Goal: Check status

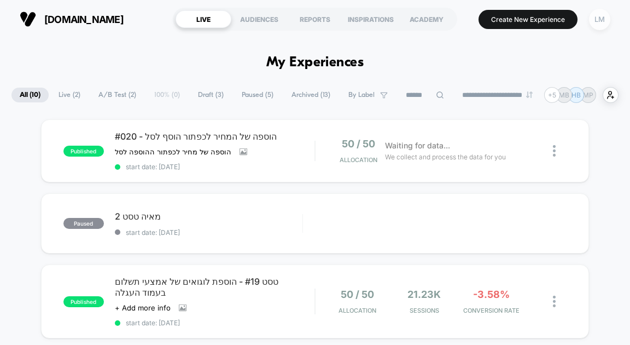
click at [595, 16] on div "LM" at bounding box center [599, 19] width 21 height 21
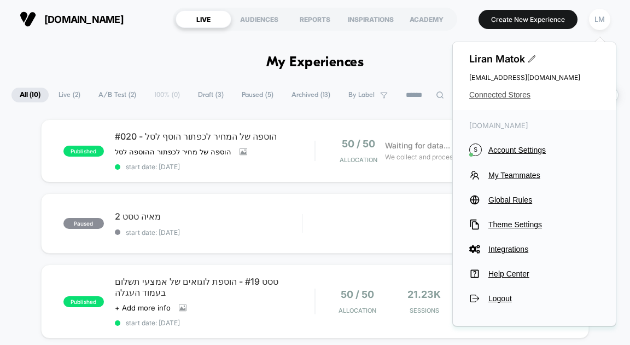
click at [501, 97] on span "Connected Stores" at bounding box center [534, 94] width 130 height 9
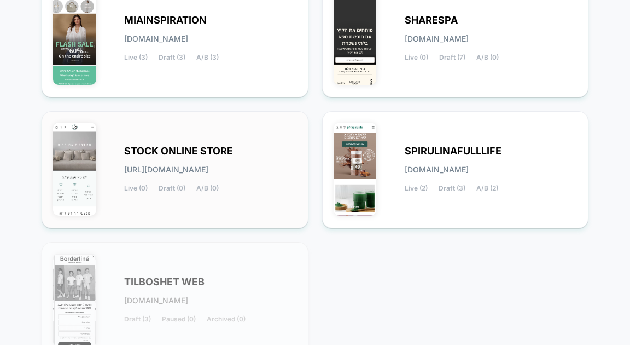
scroll to position [103, 0]
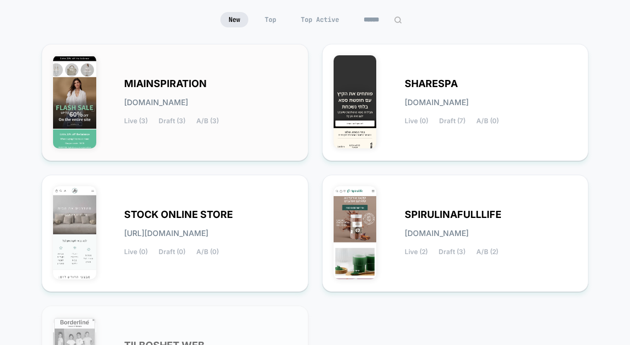
click at [182, 85] on span "MIAINSPIRATION" at bounding box center [165, 84] width 83 height 8
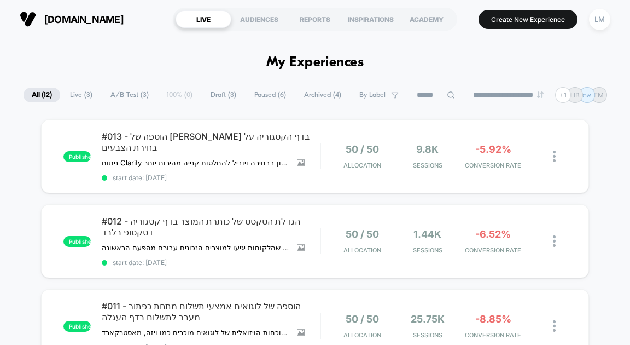
click at [588, 20] on button "LM" at bounding box center [600, 19] width 28 height 22
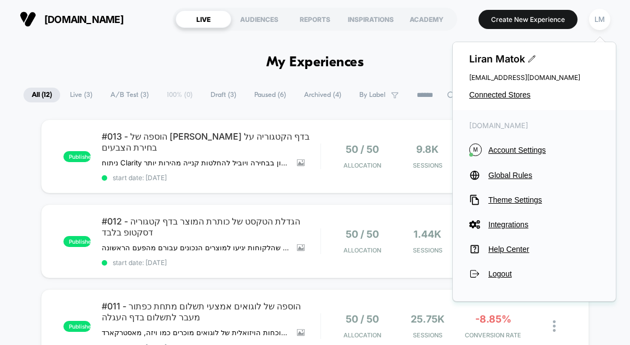
click at [613, 24] on button "LM" at bounding box center [600, 19] width 28 height 22
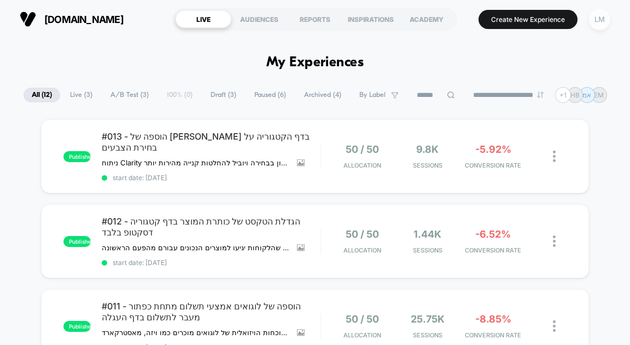
click at [596, 22] on div "LM" at bounding box center [599, 19] width 21 height 21
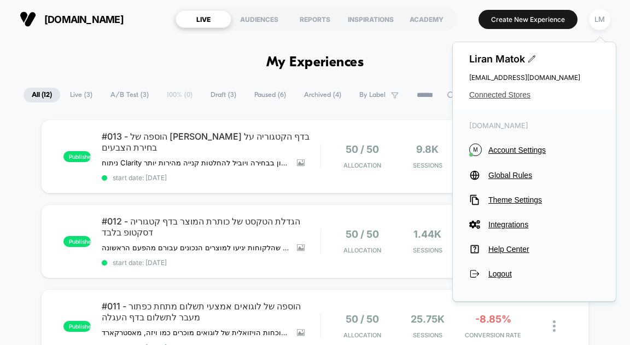
click at [491, 94] on span "Connected Stores" at bounding box center [534, 94] width 130 height 9
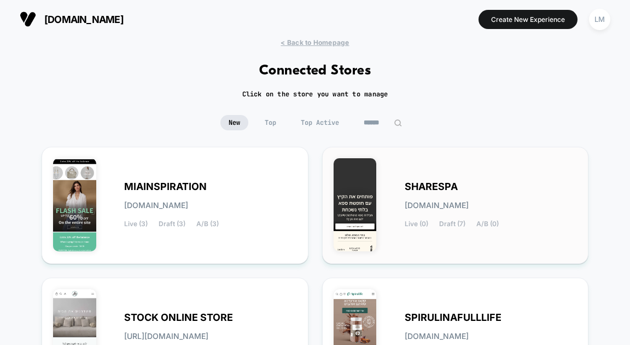
click at [427, 176] on div "SHARESPA [DOMAIN_NAME] Live (0) Draft (7) A/B (0)" at bounding box center [456, 205] width 244 height 94
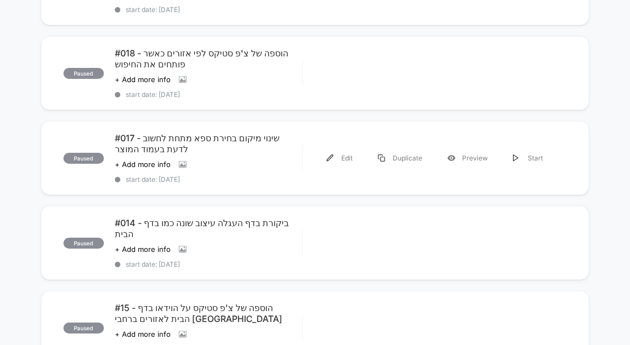
scroll to position [170, 0]
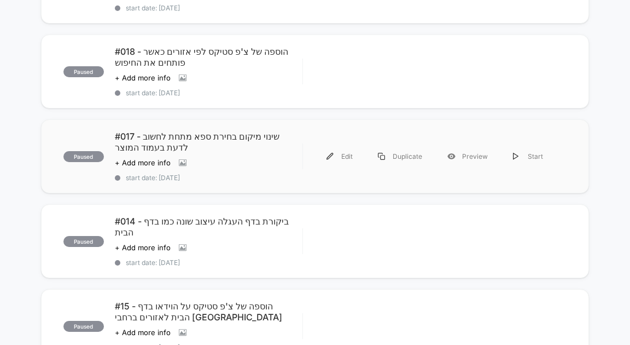
click at [217, 126] on div "paused #017 - שינוי מיקום בחירת ספא מתחת לחשוב לדעת בעמוד המוצר Click to view i…" at bounding box center [315, 156] width 548 height 74
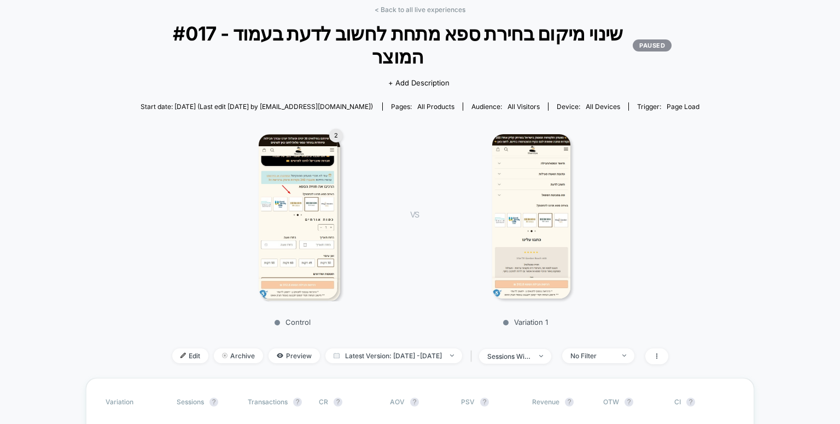
scroll to position [63, 0]
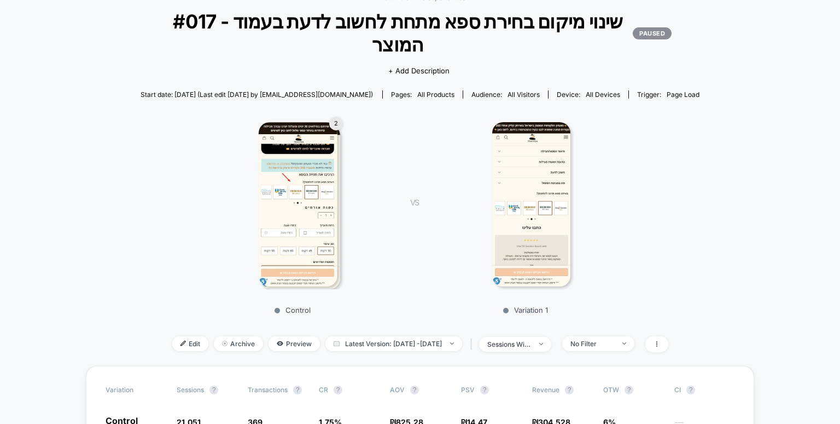
click at [311, 138] on img at bounding box center [298, 204] width 79 height 164
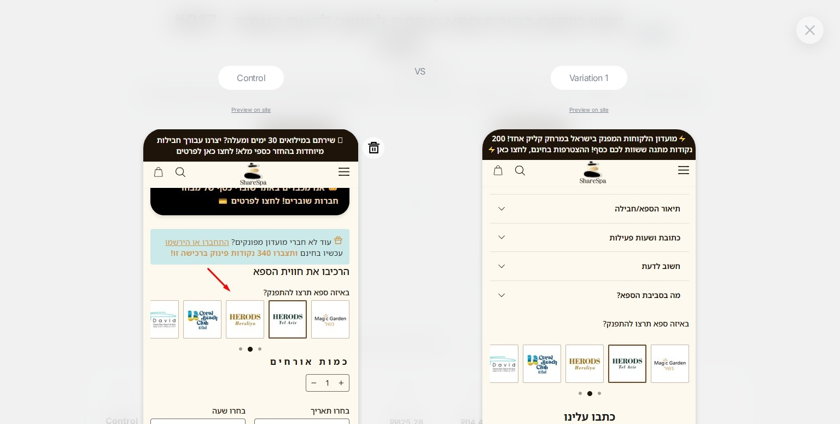
scroll to position [0, 0]
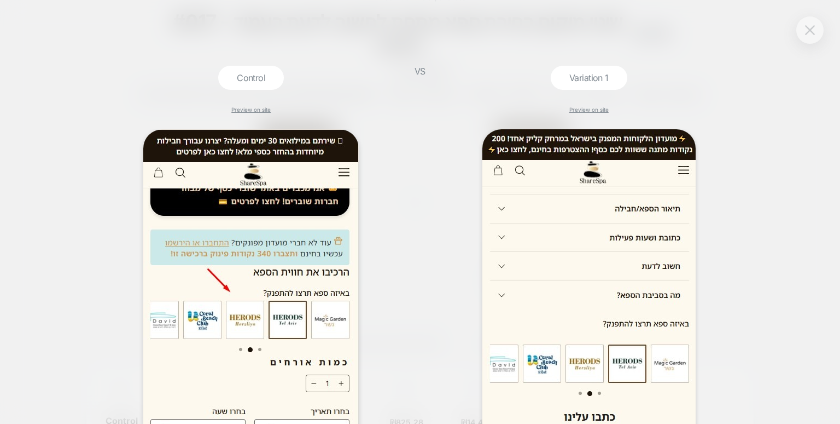
click at [630, 35] on button at bounding box center [810, 30] width 16 height 16
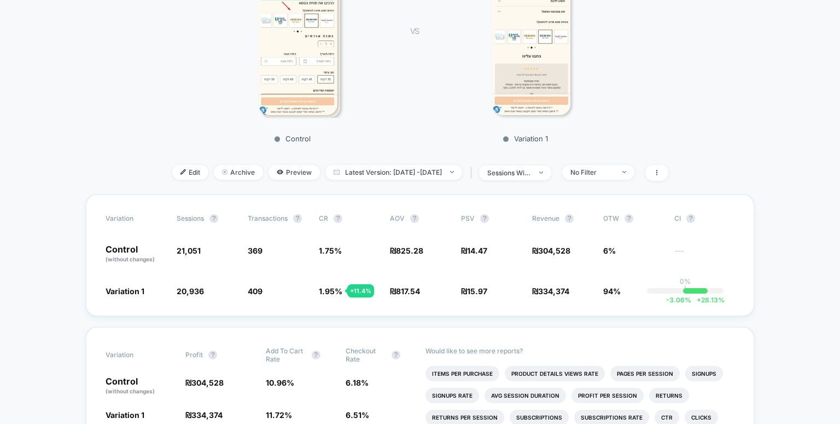
scroll to position [235, 0]
click at [134, 255] on span "(without changes)" at bounding box center [130, 258] width 49 height 7
click at [130, 286] on span "Variation 1" at bounding box center [125, 290] width 39 height 9
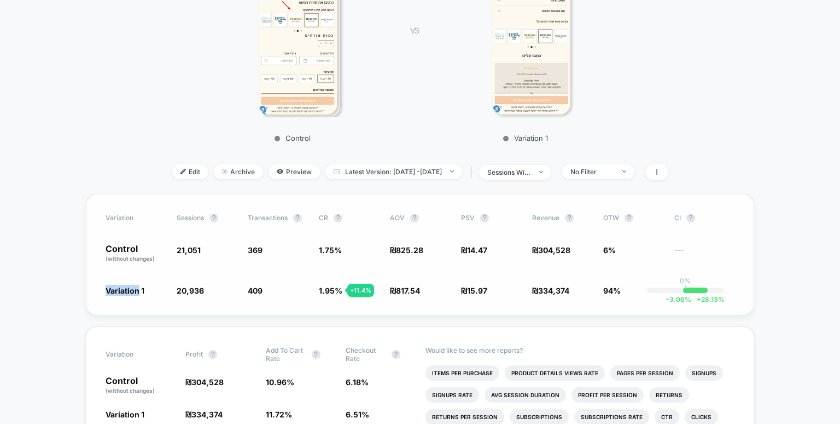
click at [130, 286] on span "Variation 1" at bounding box center [125, 290] width 39 height 9
click at [608, 285] on span "94%" at bounding box center [634, 290] width 60 height 11
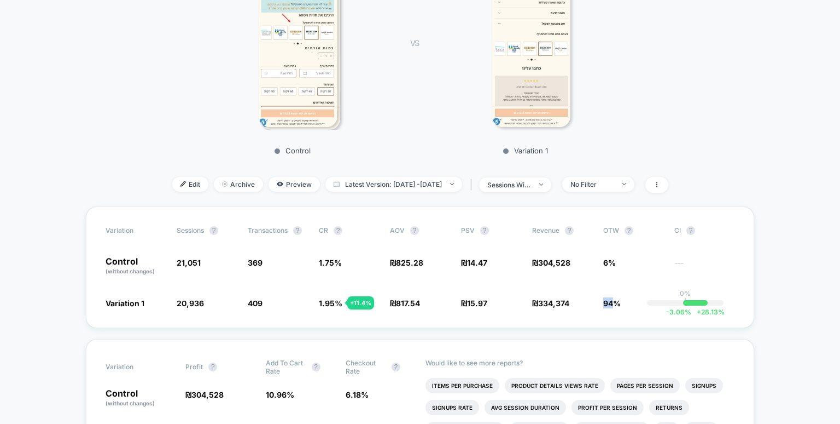
scroll to position [238, 0]
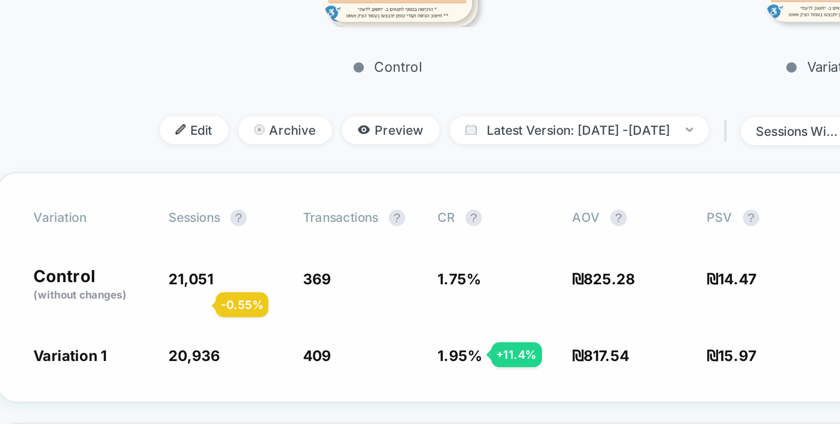
click at [189, 283] on span "20,936" at bounding box center [190, 287] width 27 height 9
click at [195, 252] on div "Variation Sessions ? Transactions ? CR ? AOV ? PSV ? Revenue ? OTW ? CI ? Contr…" at bounding box center [420, 251] width 669 height 121
click at [252, 269] on div "Variation Sessions ? Transactions ? CR ? AOV ? PSV ? Revenue ? OTW ? CI ? Contr…" at bounding box center [420, 251] width 669 height 121
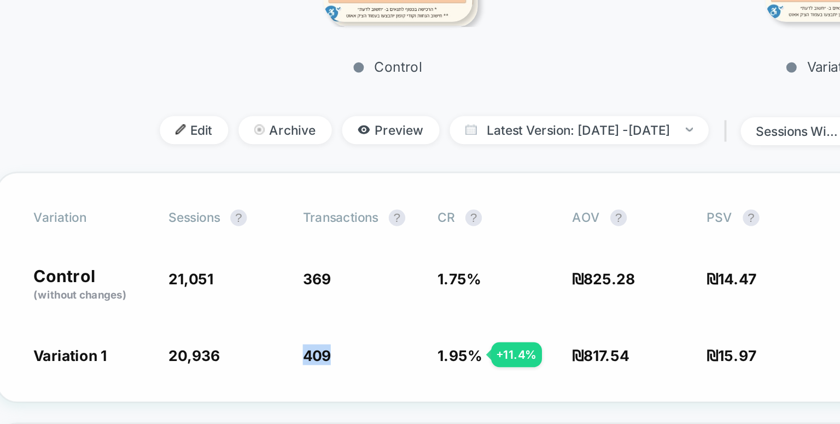
click at [252, 282] on span "409 + 11.4 %" at bounding box center [278, 287] width 60 height 11
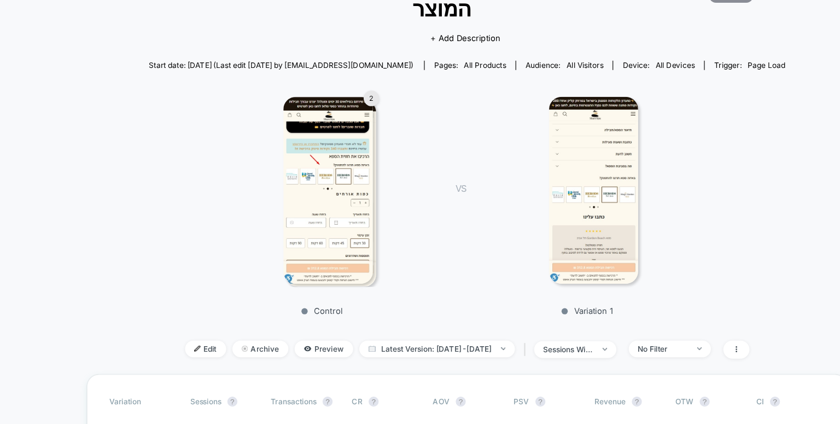
scroll to position [97, 0]
